Goal: Task Accomplishment & Management: Manage account settings

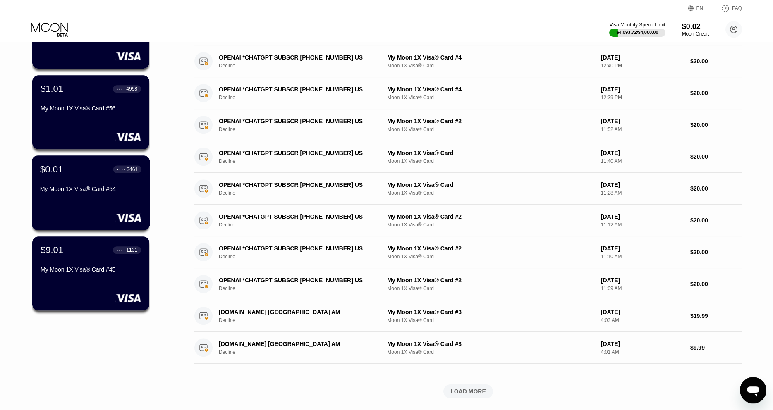
scroll to position [127, 0]
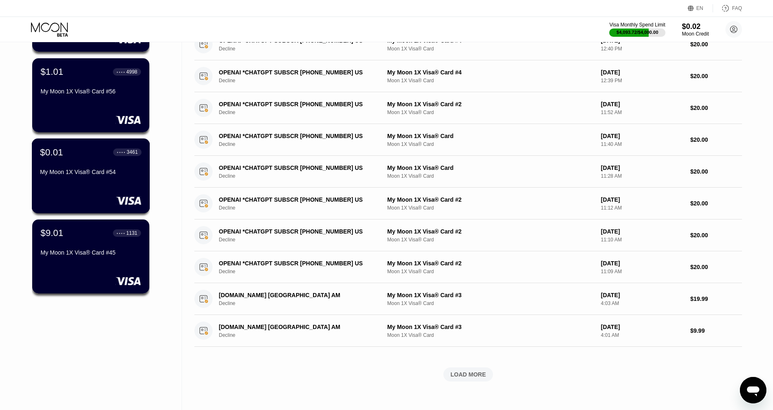
click at [83, 205] on div at bounding box center [90, 200] width 101 height 8
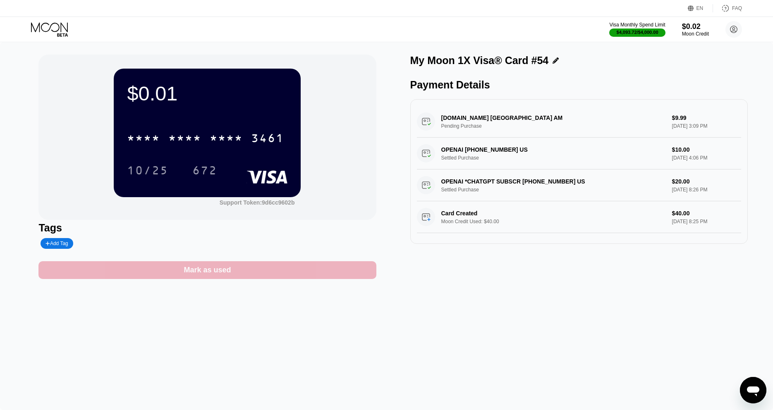
click at [271, 278] on div "Mark as used" at bounding box center [207, 270] width 338 height 18
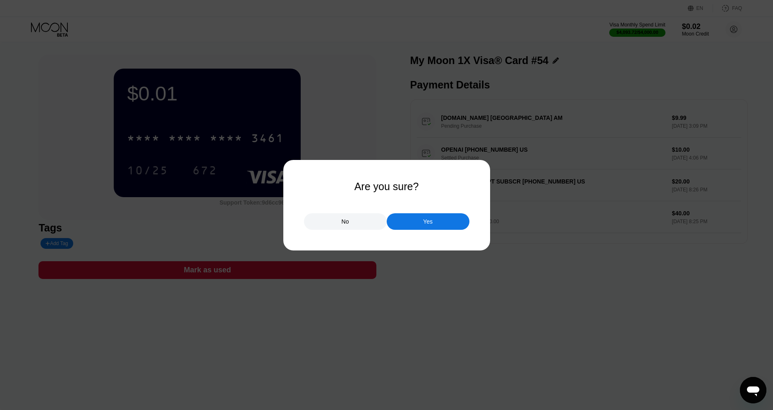
drag, startPoint x: 426, startPoint y: 225, endPoint x: 418, endPoint y: 222, distance: 8.4
click at [425, 225] on div "Yes" at bounding box center [428, 221] width 10 height 7
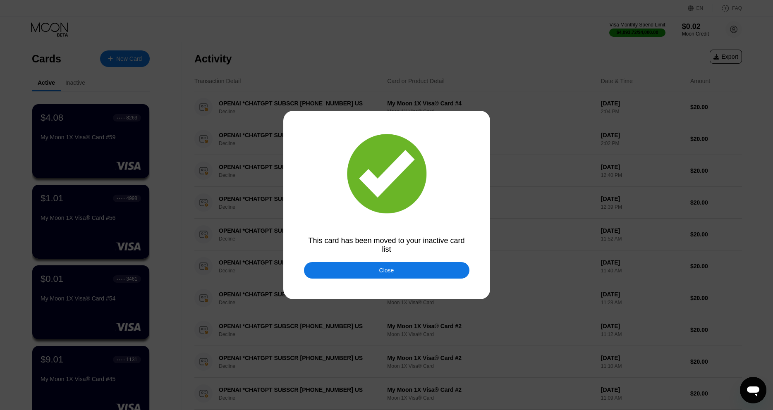
click at [381, 285] on div at bounding box center [386, 205] width 773 height 410
click at [374, 300] on div at bounding box center [386, 205] width 773 height 410
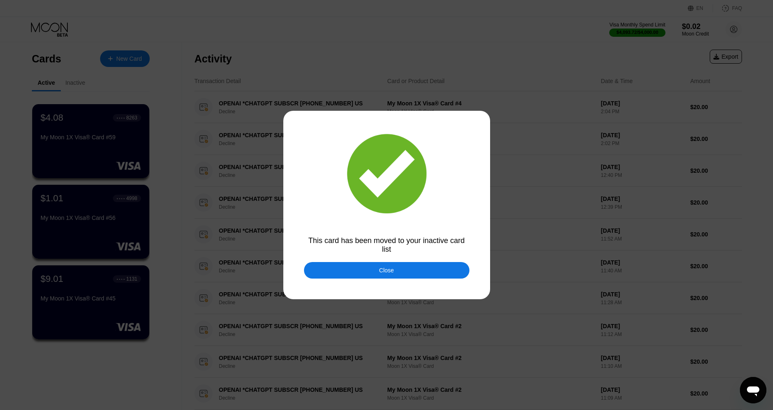
click at [373, 284] on div at bounding box center [386, 205] width 773 height 410
click at [354, 276] on div "Close" at bounding box center [386, 270] width 165 height 17
